Goal: Information Seeking & Learning: Learn about a topic

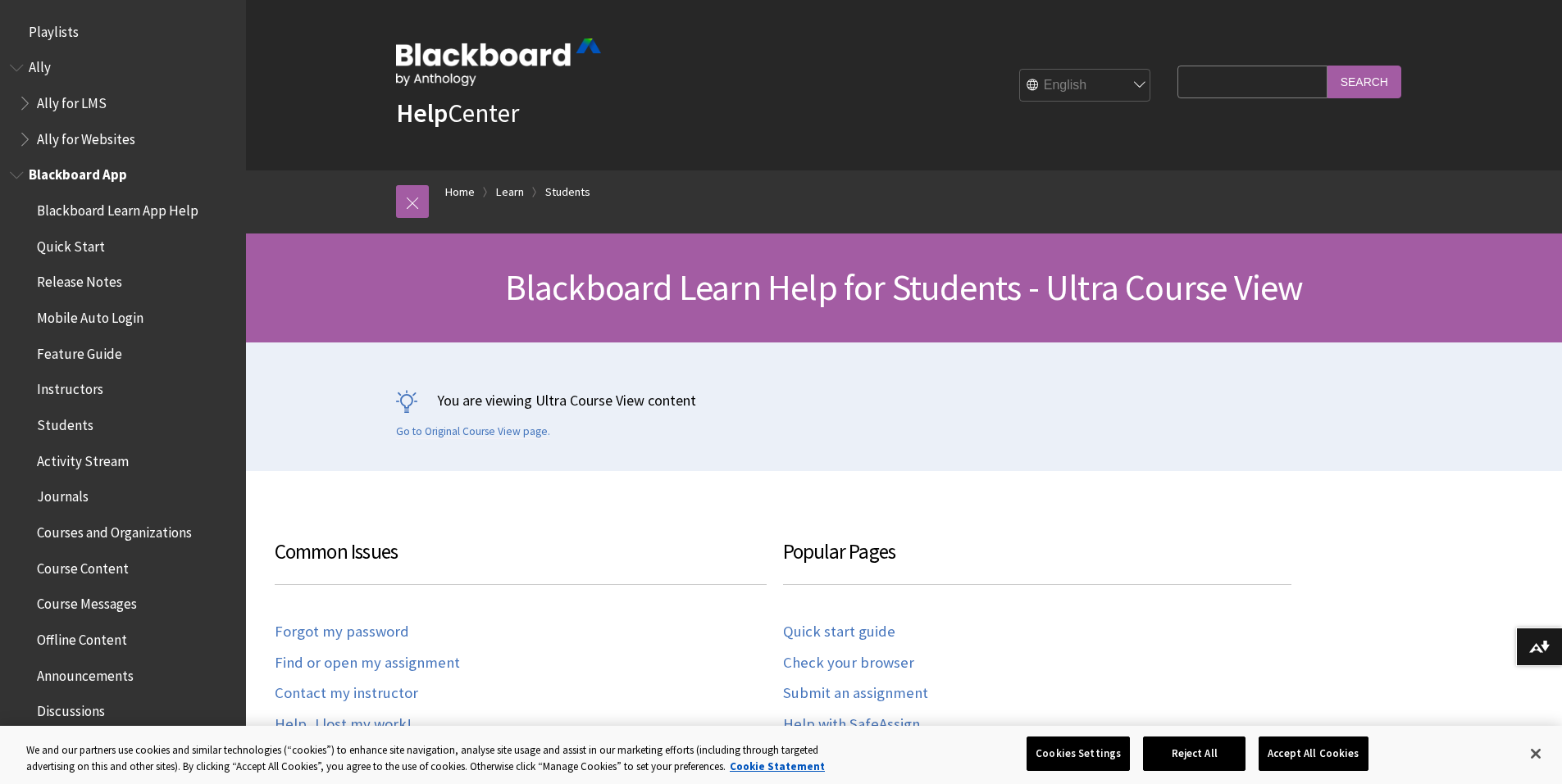
click at [63, 426] on span "Students" at bounding box center [65, 423] width 56 height 23
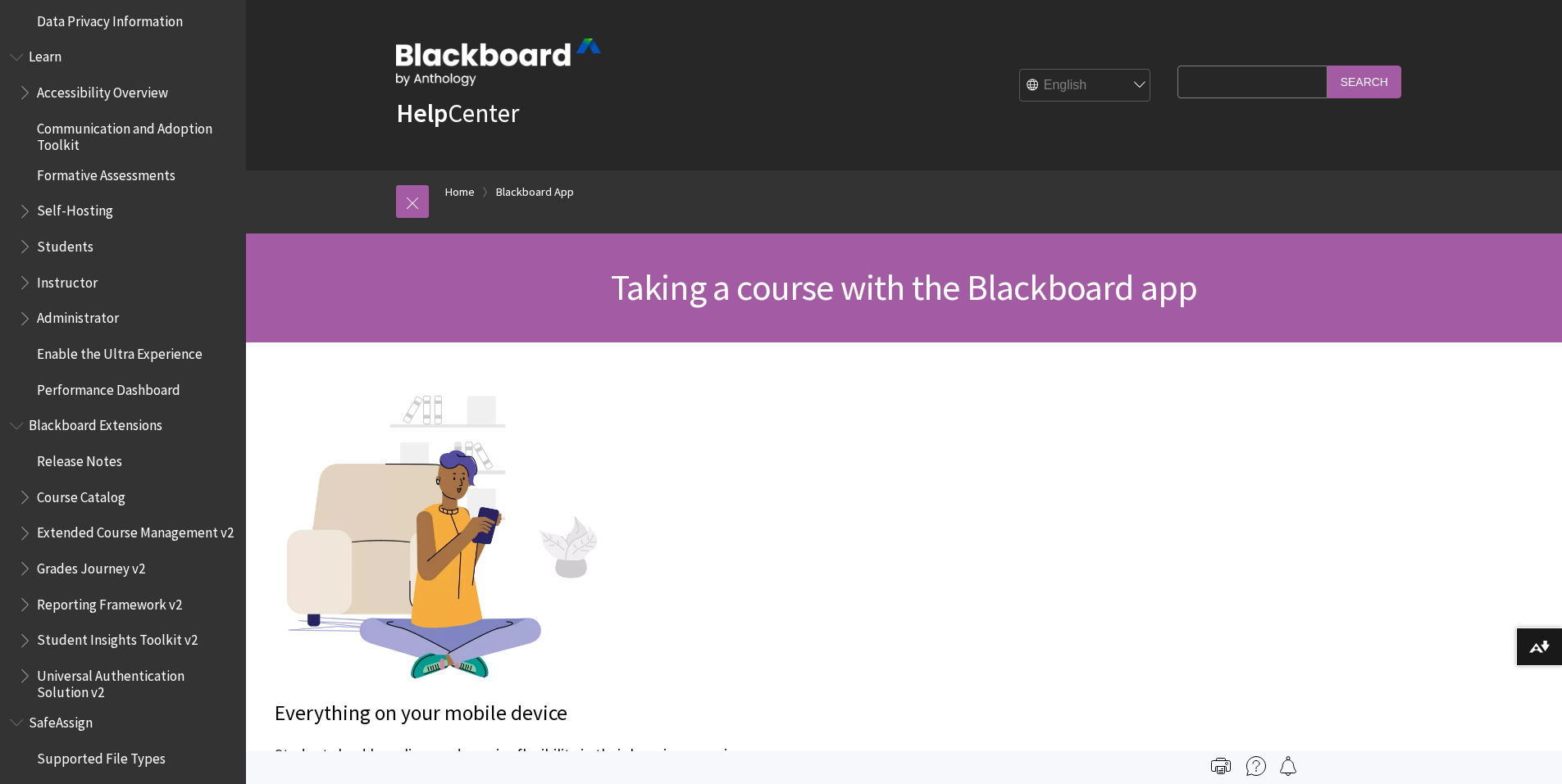
scroll to position [1495, 0]
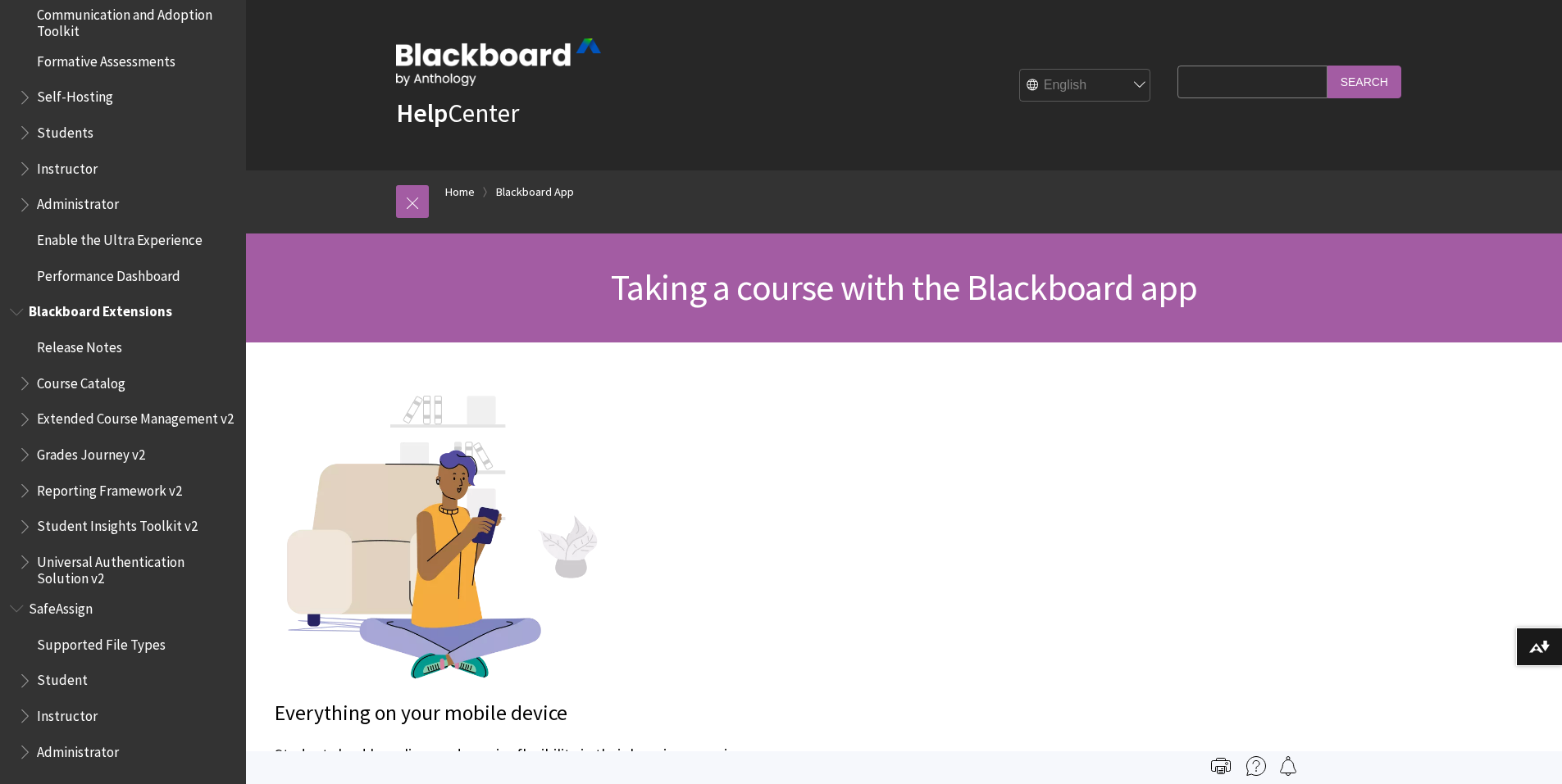
click at [51, 376] on span "Course Catalog" at bounding box center [81, 381] width 89 height 23
click at [25, 370] on span "Book outline for Blackboard Extensions" at bounding box center [26, 380] width 17 height 21
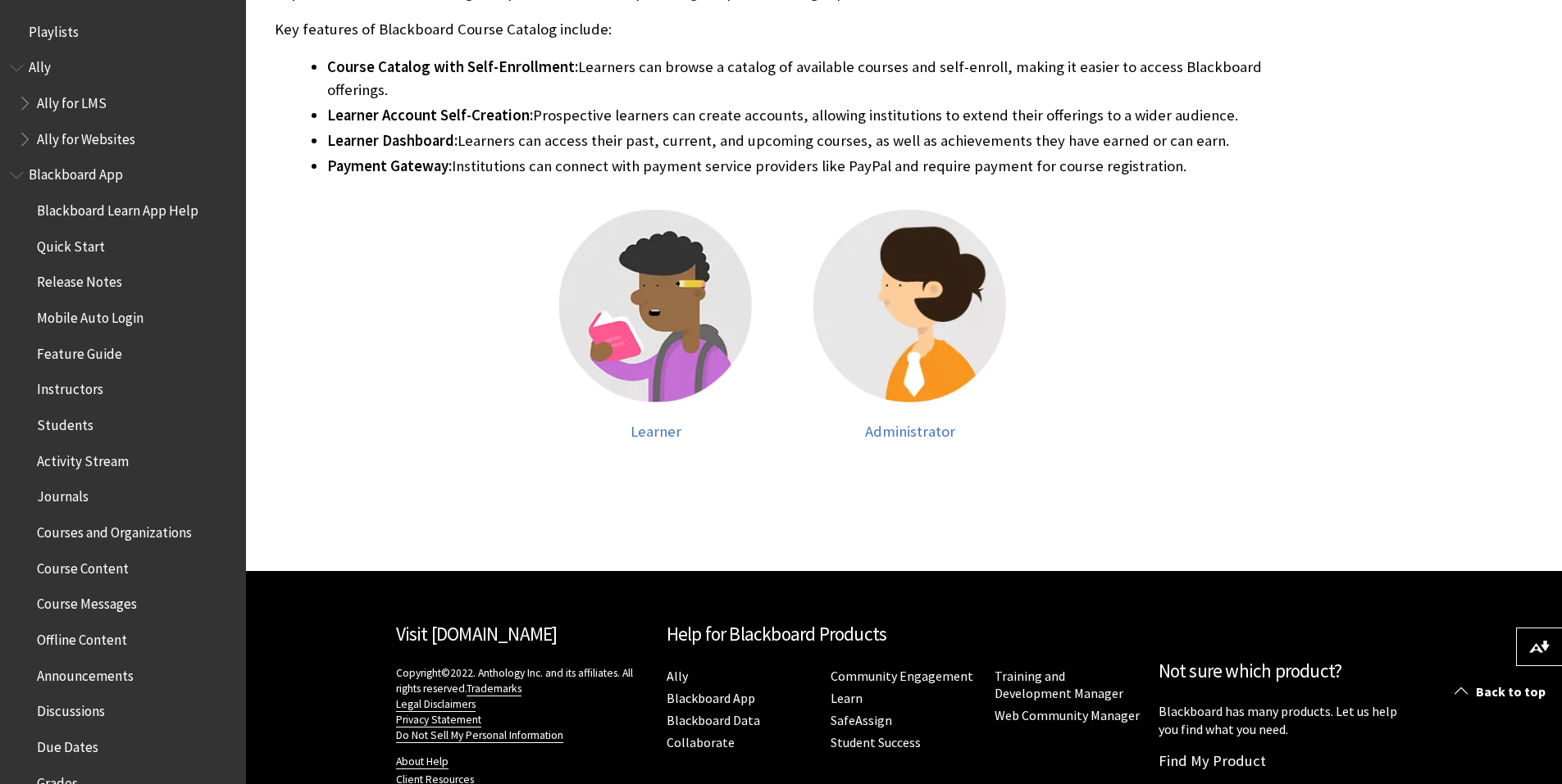
scroll to position [164, 0]
